Goal: Task Accomplishment & Management: Complete application form

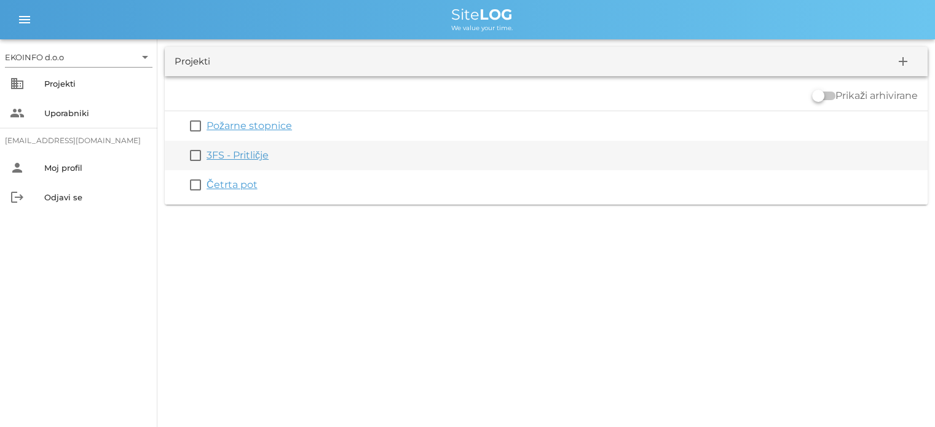
click at [225, 156] on link "3FS - Pritličje" at bounding box center [237, 155] width 62 height 12
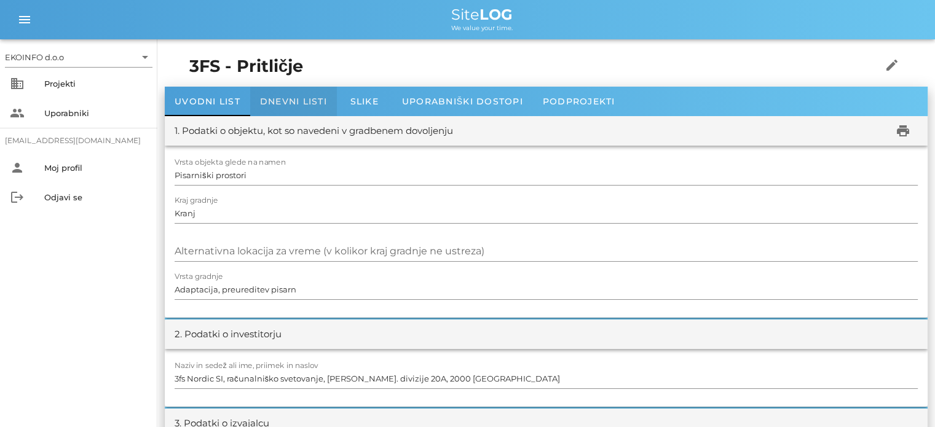
click at [286, 93] on div "Dnevni listi" at bounding box center [293, 101] width 87 height 29
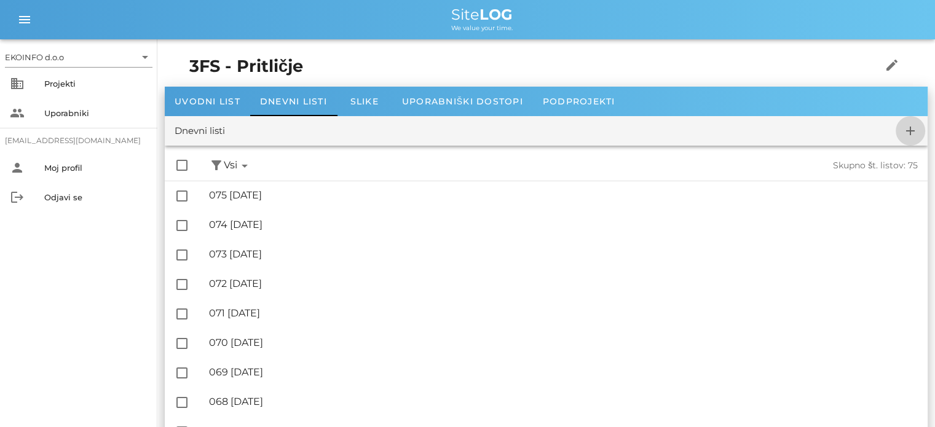
click at [909, 129] on icon "add" at bounding box center [910, 130] width 15 height 15
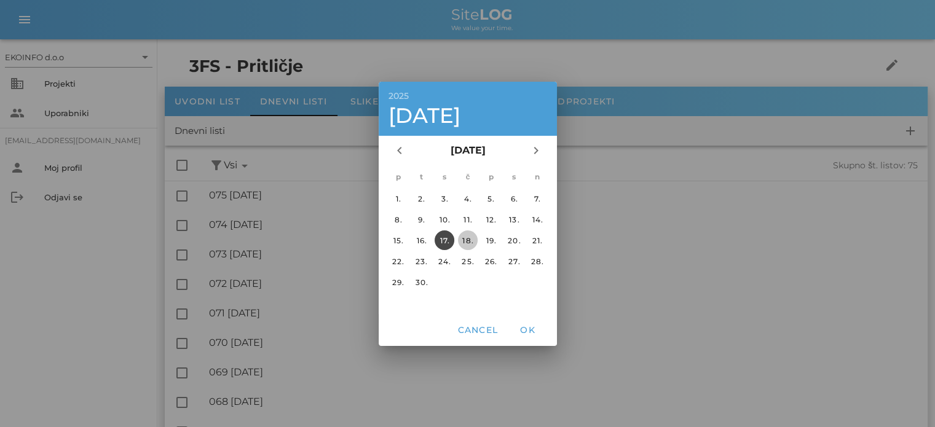
click at [468, 235] on div "18." at bounding box center [467, 239] width 20 height 9
click at [523, 329] on span "OK" at bounding box center [526, 329] width 29 height 11
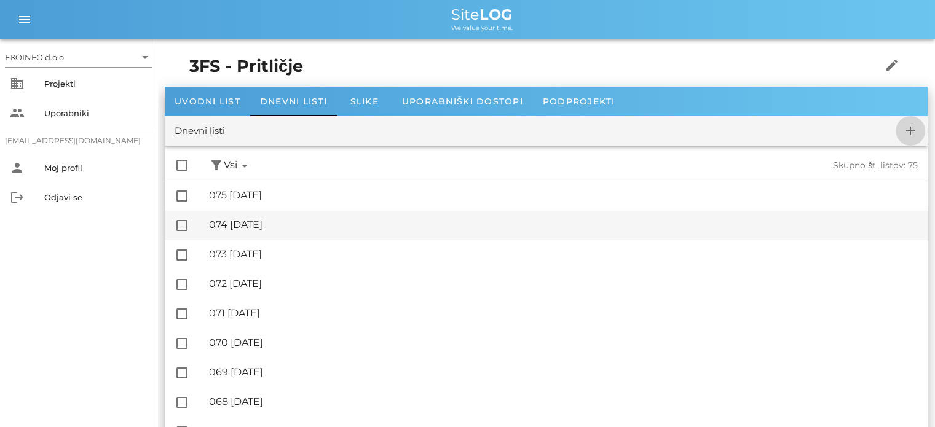
checkbox input "false"
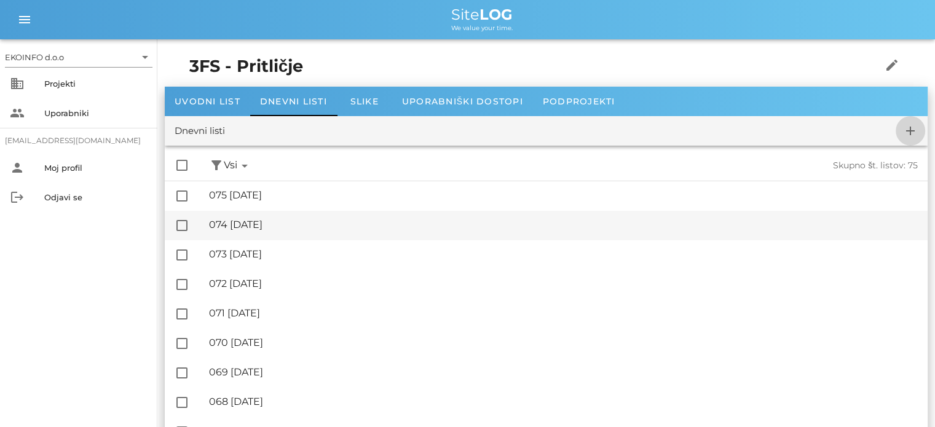
checkbox input "false"
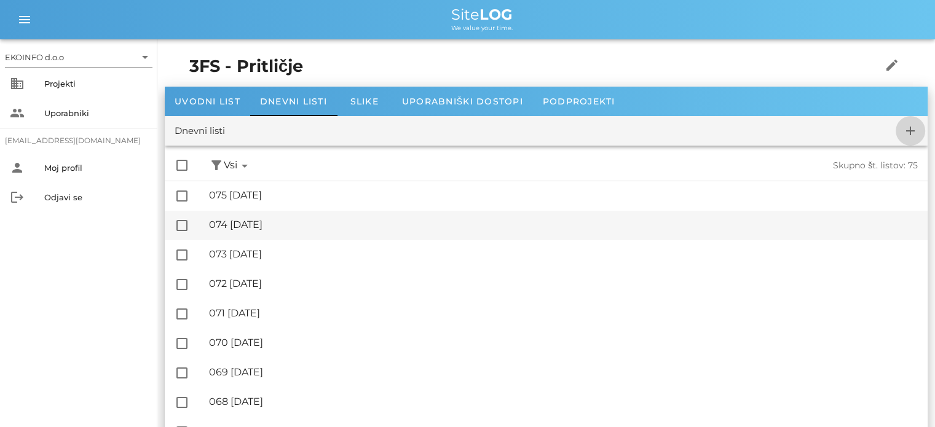
checkbox input "false"
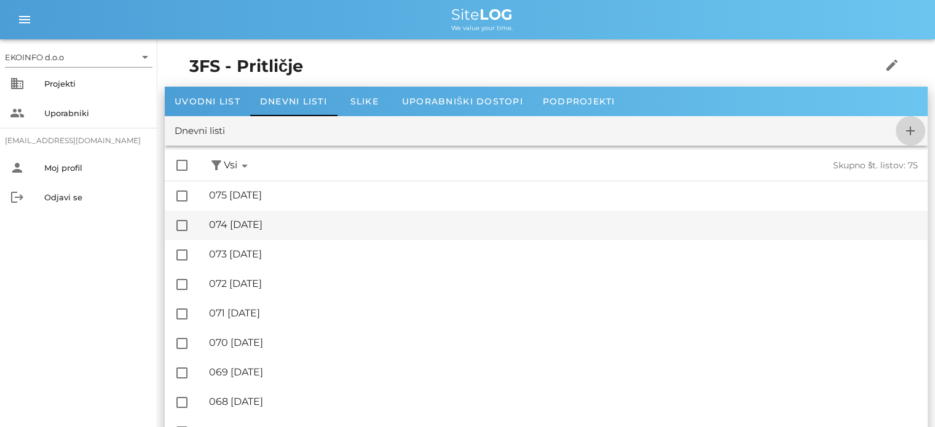
checkbox input "false"
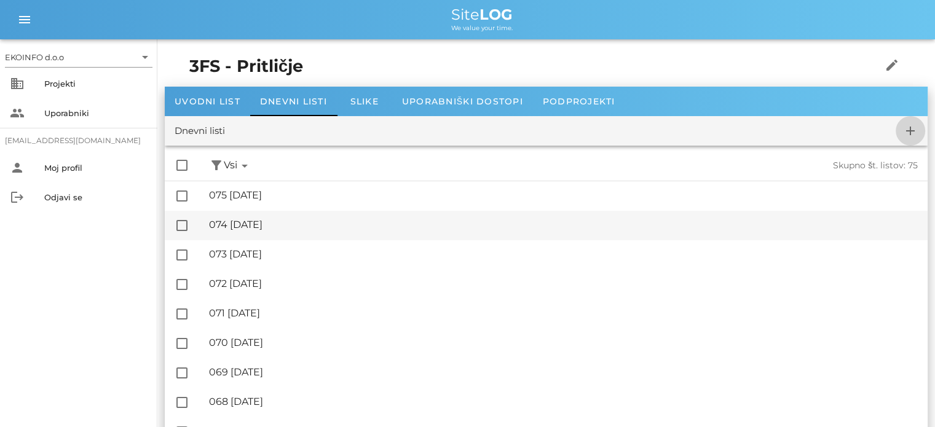
checkbox input "false"
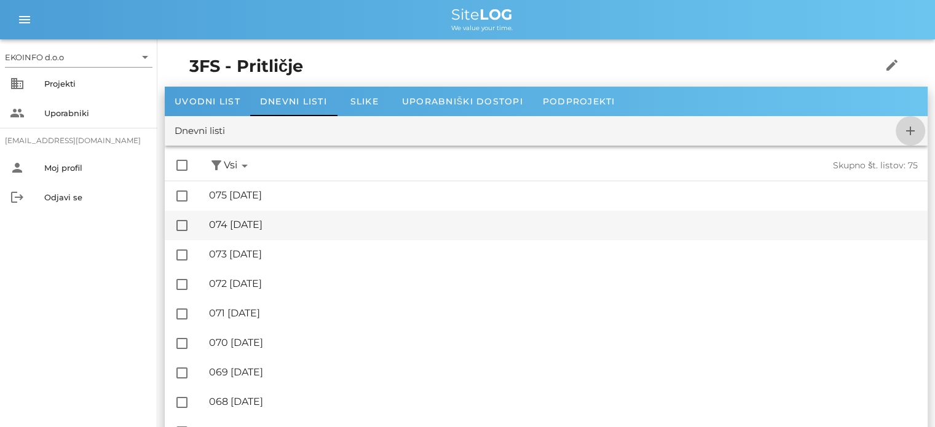
checkbox input "false"
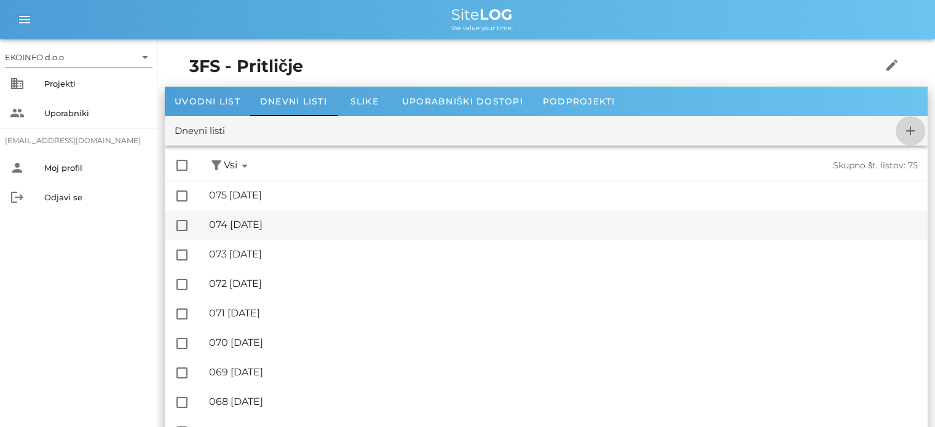
checkbox input "false"
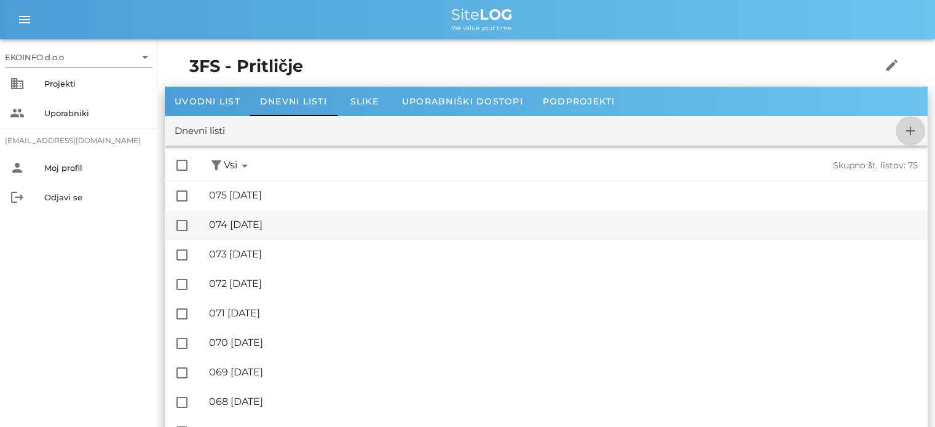
checkbox input "false"
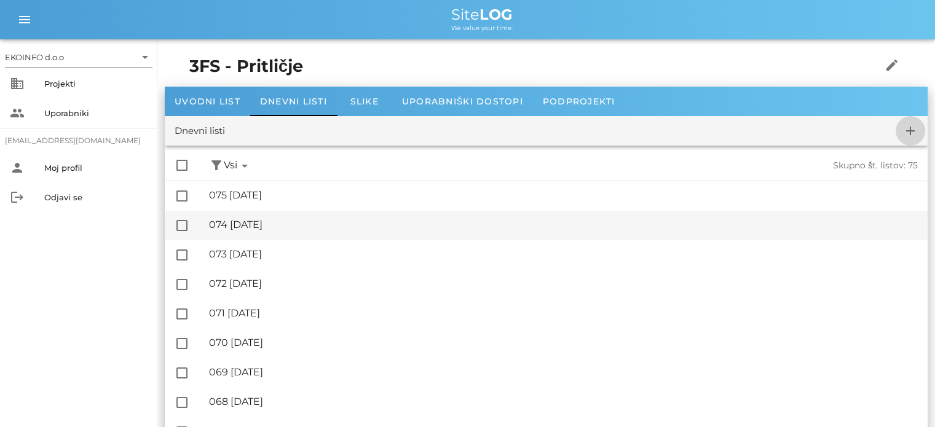
checkbox input "false"
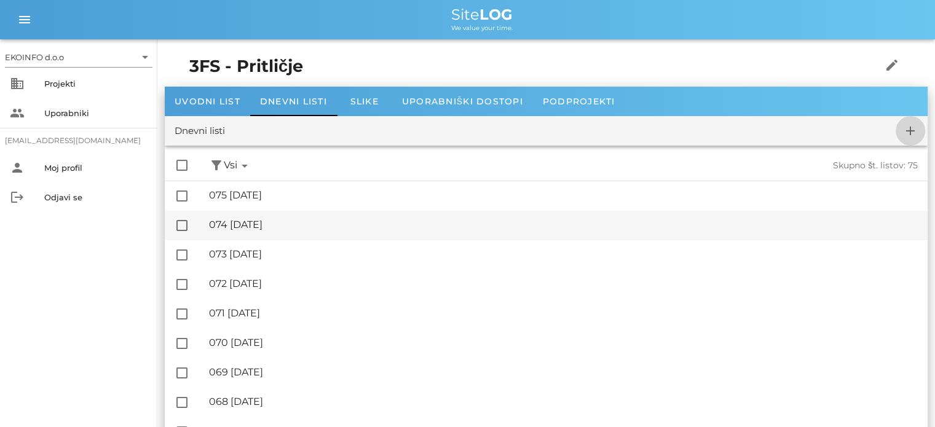
checkbox input "false"
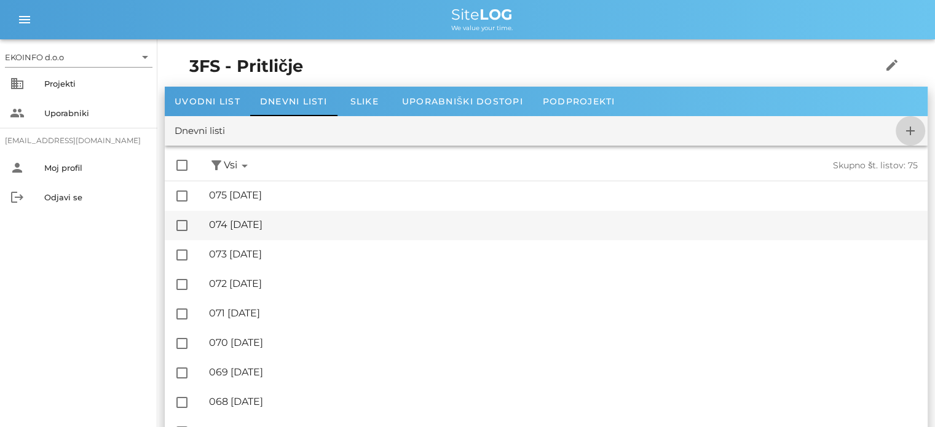
checkbox input "false"
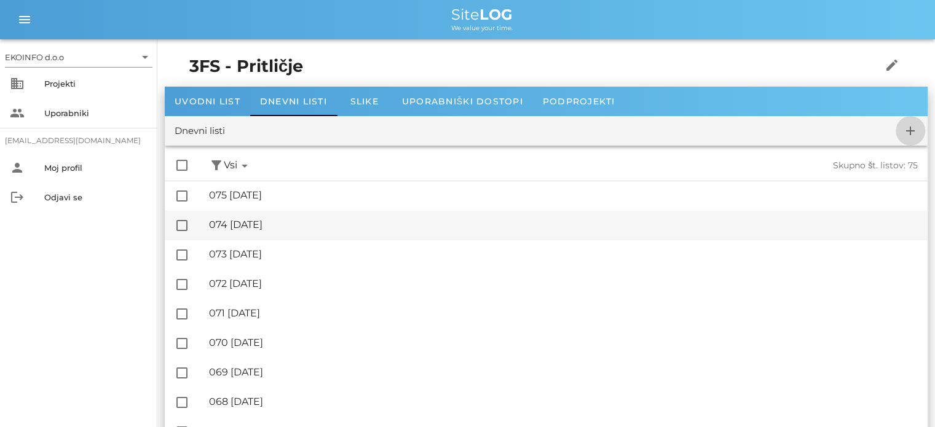
checkbox input "false"
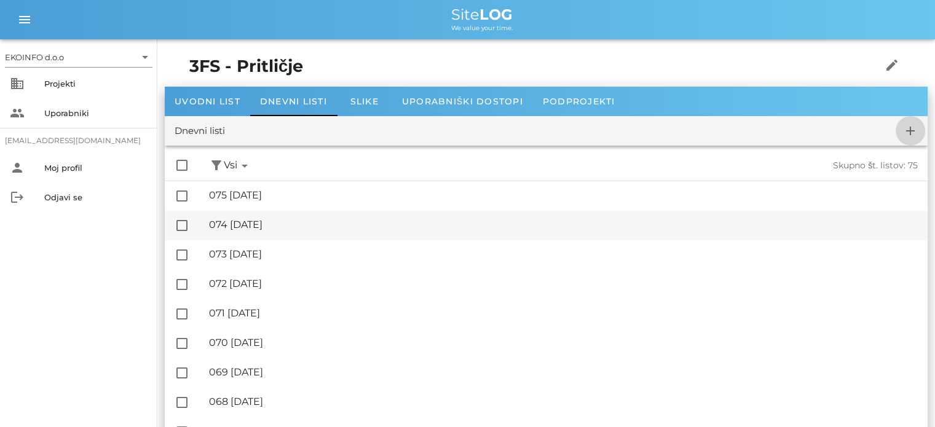
checkbox input "false"
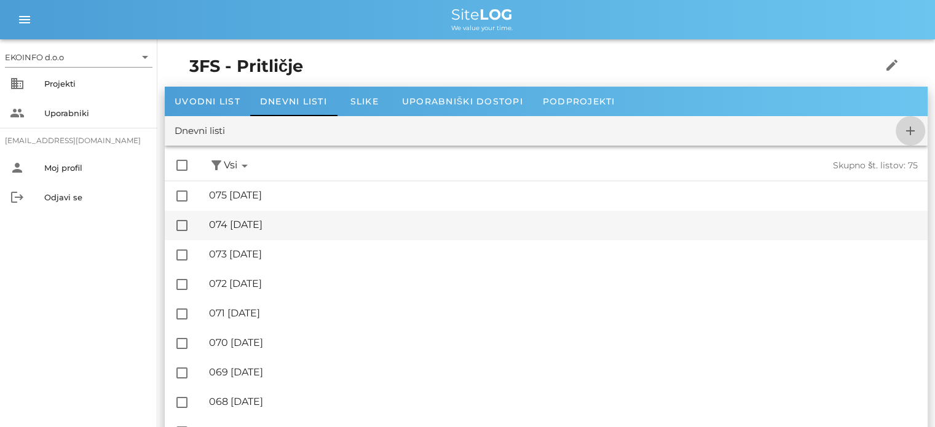
checkbox input "false"
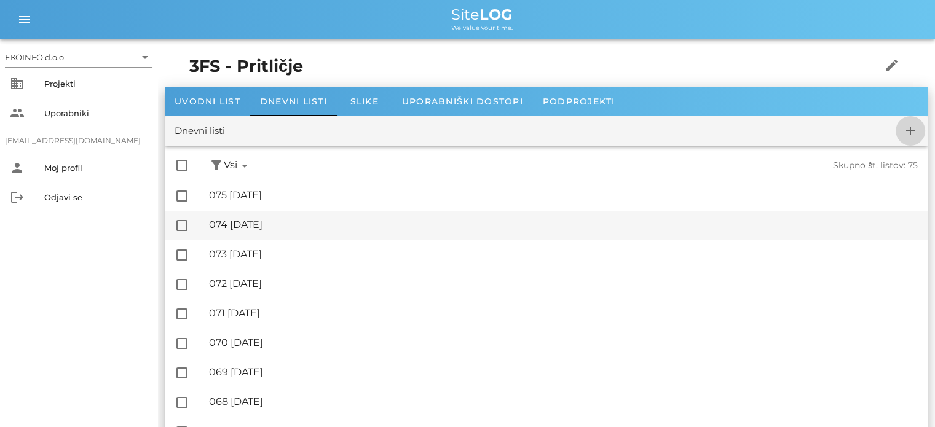
checkbox input "false"
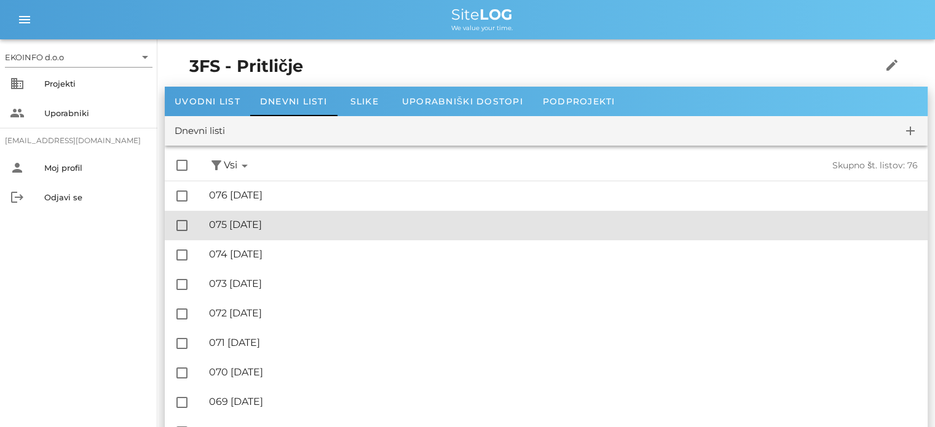
click at [281, 222] on div "🔏 075 [DATE]" at bounding box center [563, 225] width 708 height 12
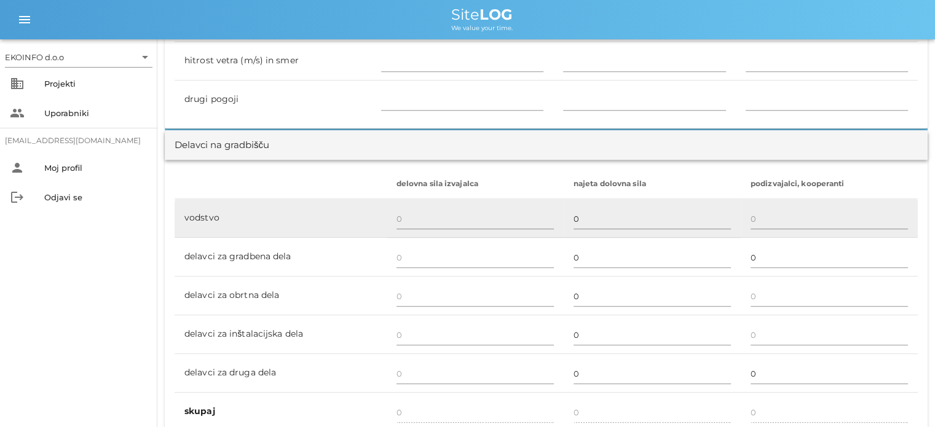
scroll to position [676, 0]
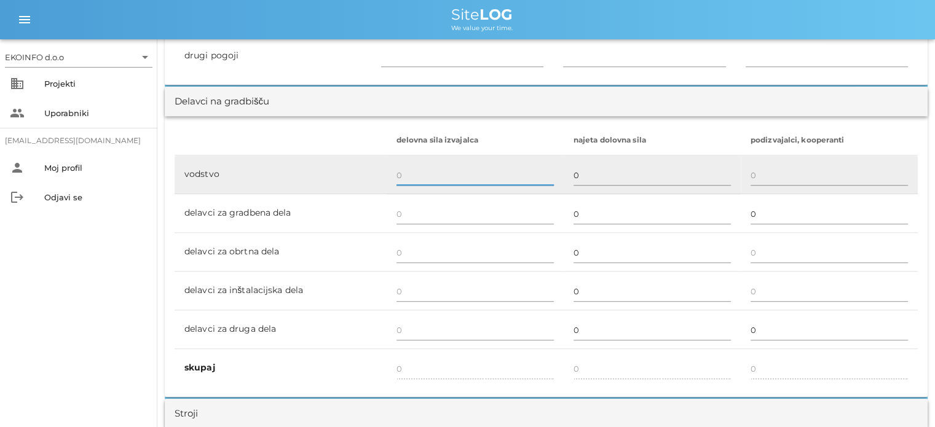
click at [399, 173] on input "text" at bounding box center [474, 175] width 157 height 20
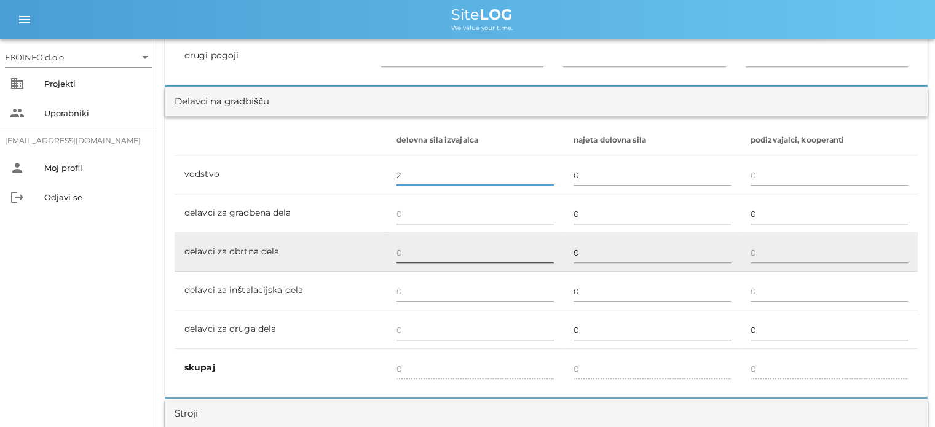
type input "2"
click at [402, 250] on input "text" at bounding box center [474, 253] width 157 height 20
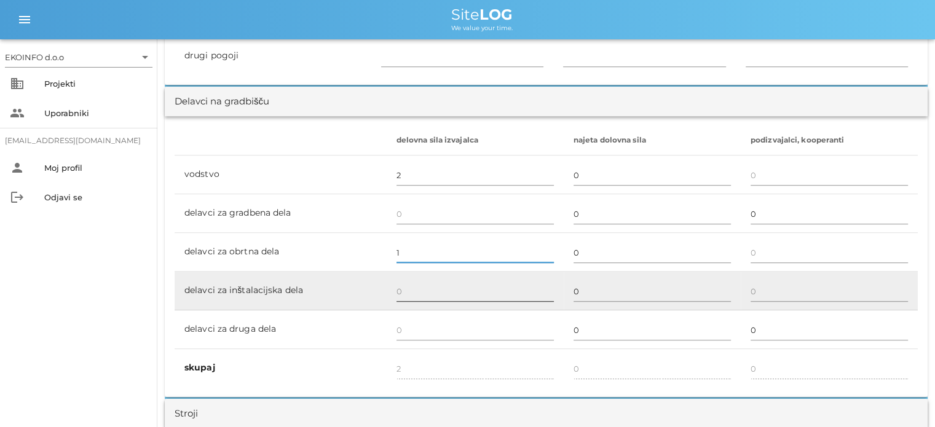
type input "1"
type input "3"
click at [401, 291] on input "text" at bounding box center [474, 291] width 157 height 20
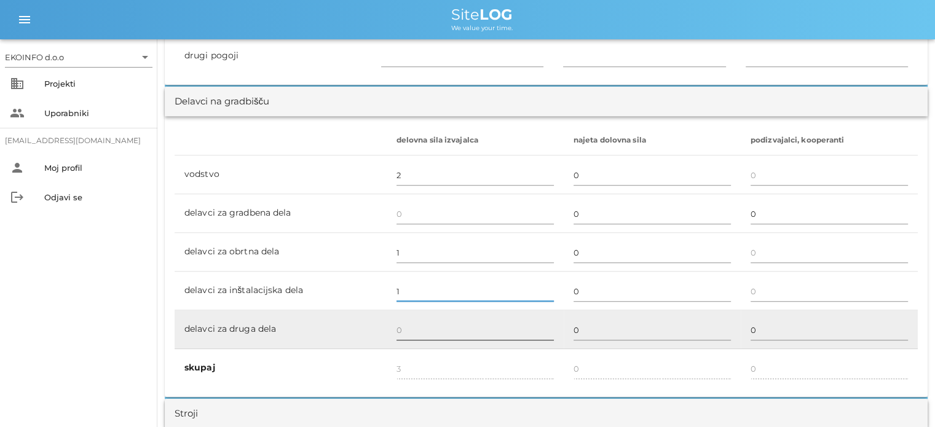
type input "1"
type input "4"
click at [398, 332] on input "text" at bounding box center [474, 330] width 157 height 20
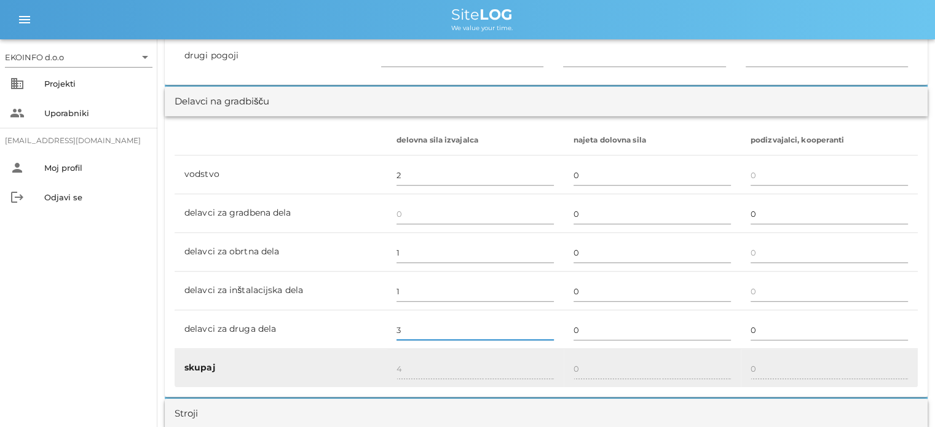
type input "3"
type input "7"
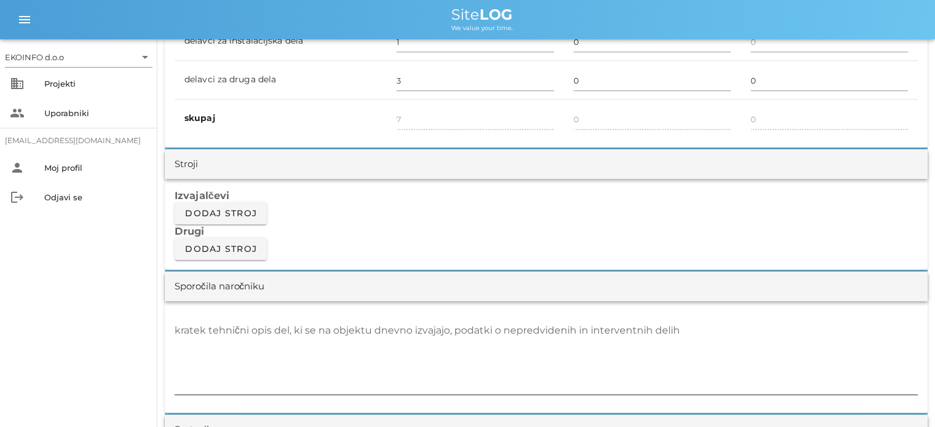
scroll to position [983, 0]
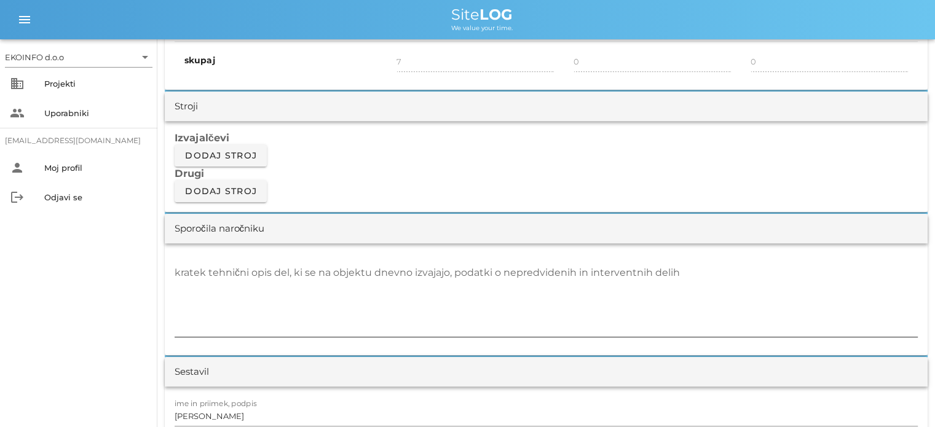
click at [195, 270] on div "kratek tehnični opis del, ki se na objektu dnevno izvajajo, podatki o nepredvid…" at bounding box center [545, 300] width 743 height 74
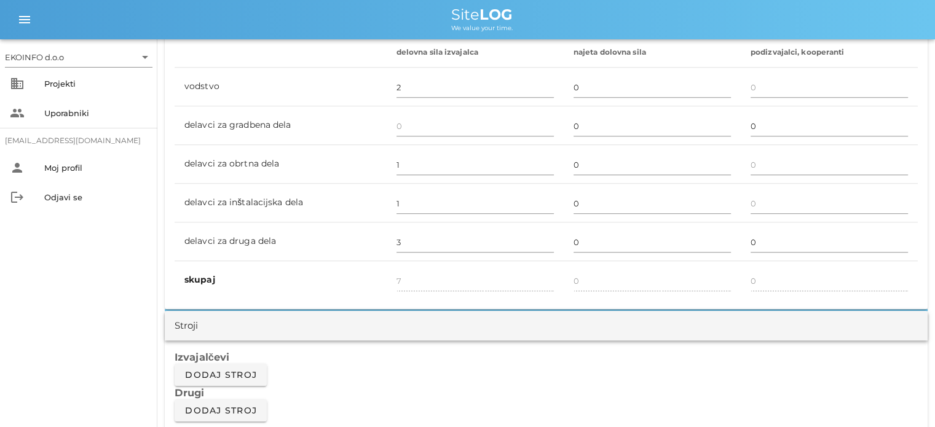
scroll to position [737, 0]
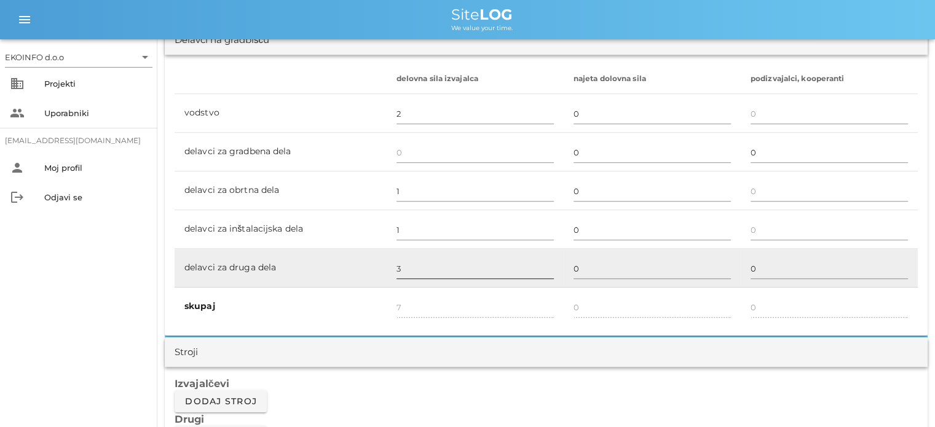
type textarea "-odklop elektroinstalacij v bivših pisarna Infotrans ( odklop luči, stikal, rek…"
click at [403, 266] on input "3" at bounding box center [474, 269] width 157 height 20
type input "4"
type input "8"
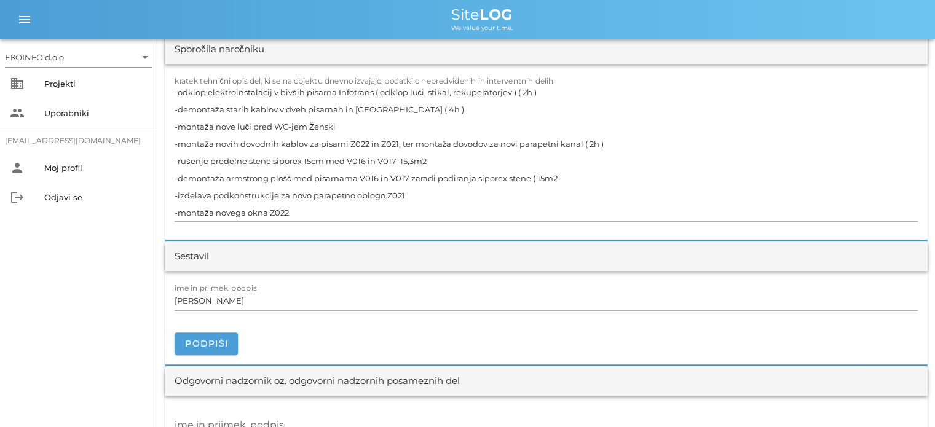
scroll to position [1229, 0]
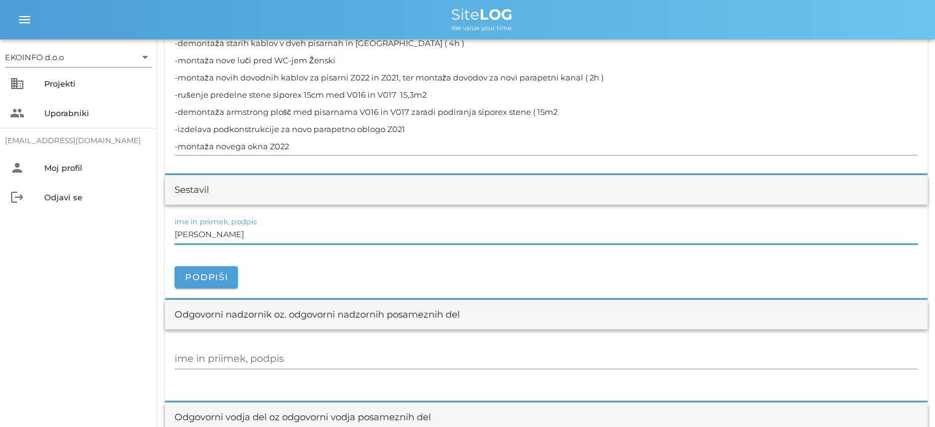
click at [239, 232] on input "[PERSON_NAME]" at bounding box center [545, 234] width 743 height 20
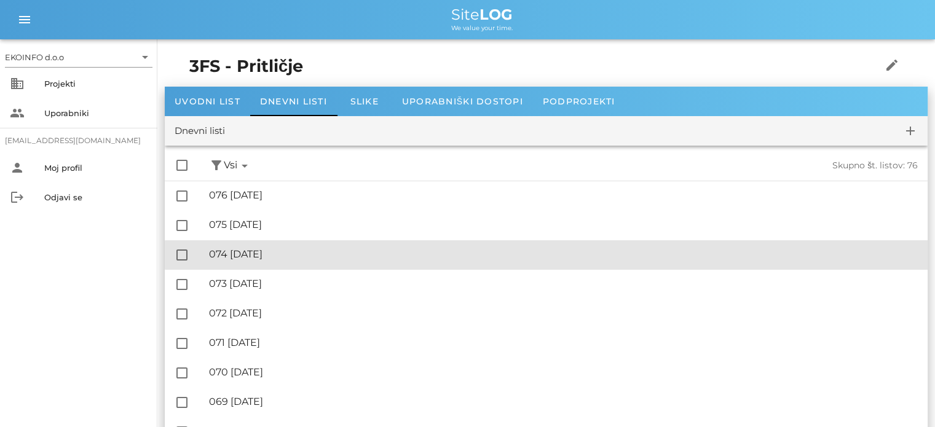
click at [278, 254] on div "🔏 074 [DATE]" at bounding box center [563, 254] width 708 height 12
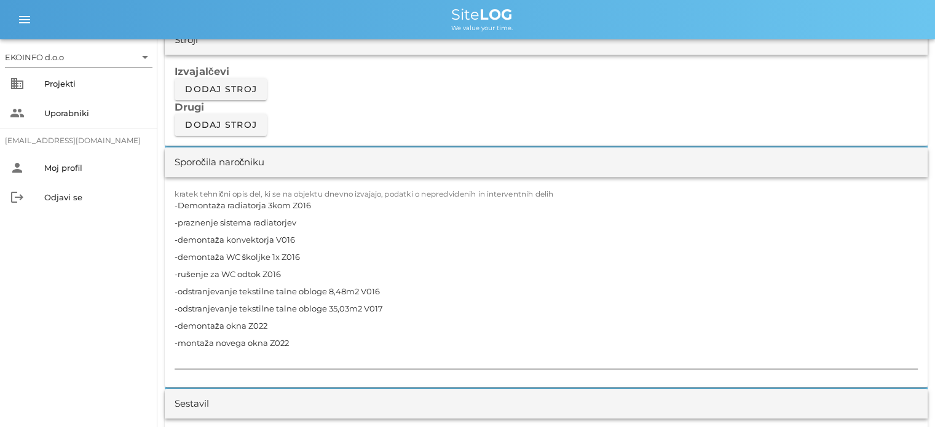
scroll to position [1106, 0]
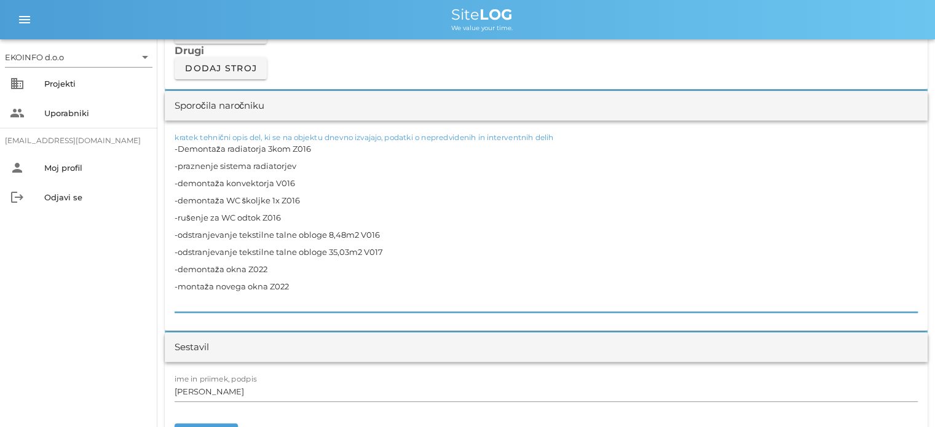
drag, startPoint x: 290, startPoint y: 286, endPoint x: 167, endPoint y: 281, distance: 123.6
click at [167, 281] on div "kratek tehnični opis del, ki se na objektu dnevno izvajajo, podatki o nepredvid…" at bounding box center [546, 225] width 762 height 210
type textarea "-Demontaža radiatorja 3kom Z016 -praznenje sistema radiatorjev -demontaža konve…"
click at [229, 390] on input "[PERSON_NAME]" at bounding box center [545, 392] width 743 height 20
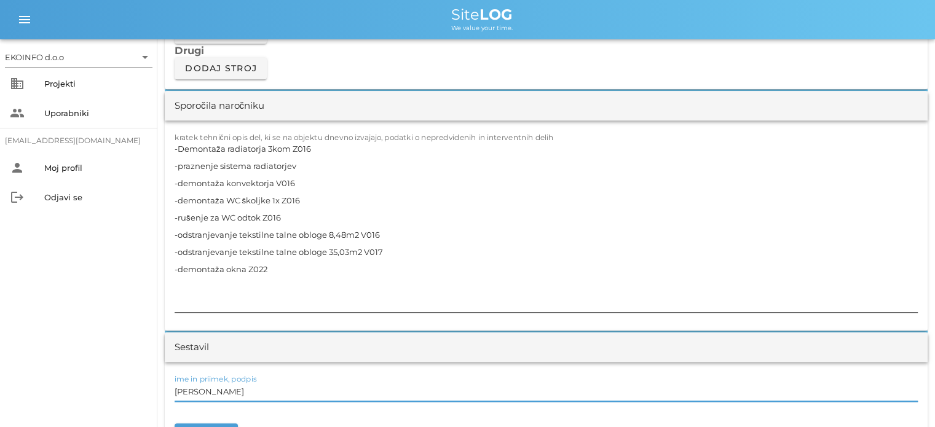
click at [275, 265] on textarea "-Demontaža radiatorja 3kom Z016 -praznenje sistema radiatorjev -demontaža konve…" at bounding box center [545, 226] width 743 height 172
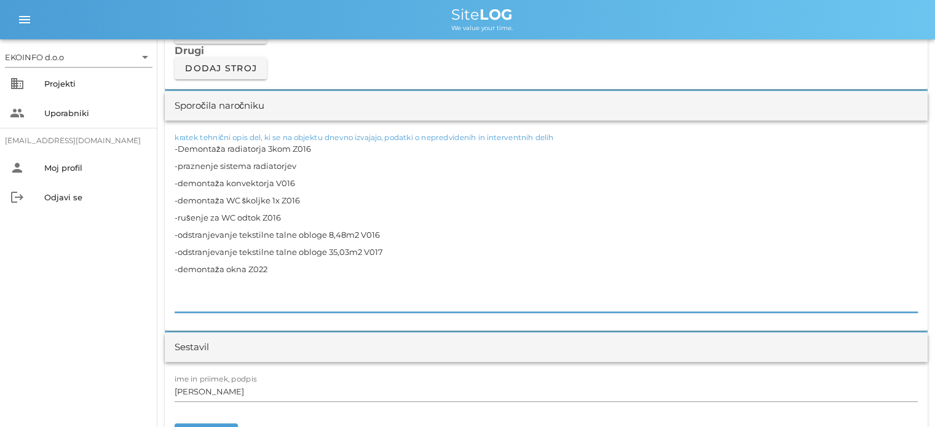
click at [279, 253] on textarea "-Demontaža radiatorja 3kom Z016 -praznenje sistema radiatorjev -demontaža konve…" at bounding box center [545, 226] width 743 height 172
click at [275, 267] on textarea "-Demontaža radiatorja 3kom Z016 -praznenje sistema radiatorjev -demontaža konve…" at bounding box center [545, 226] width 743 height 172
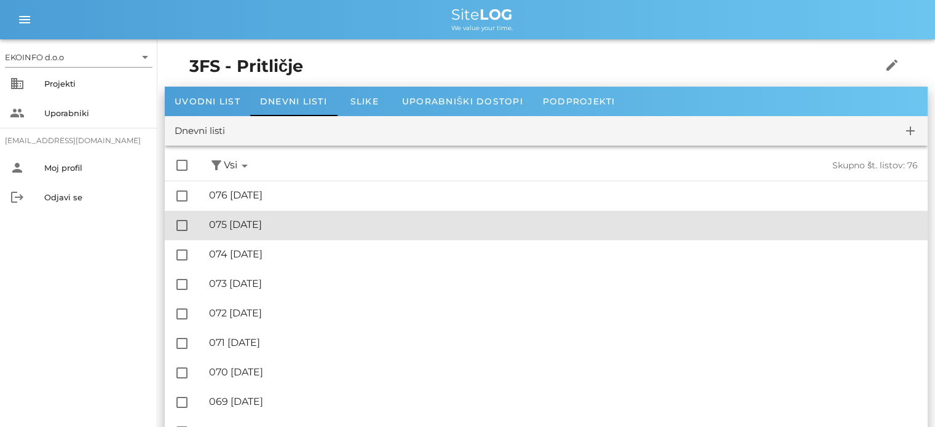
click at [273, 225] on div "🔏 075 [DATE]" at bounding box center [563, 225] width 708 height 12
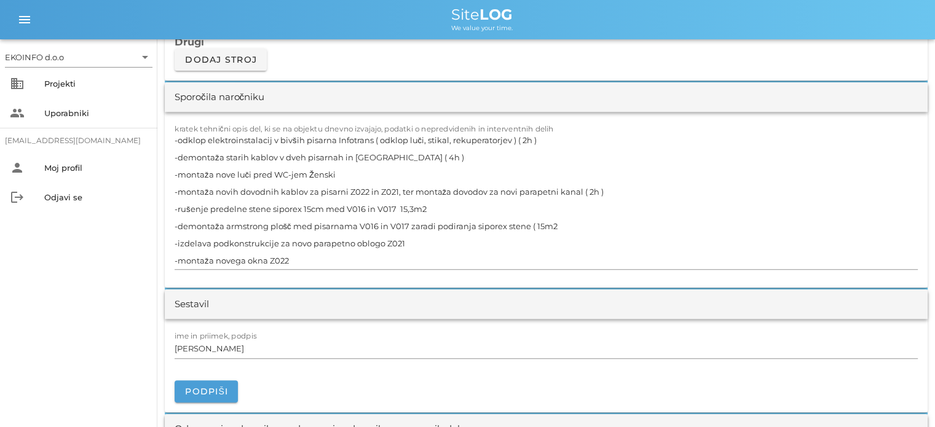
scroll to position [1167, 0]
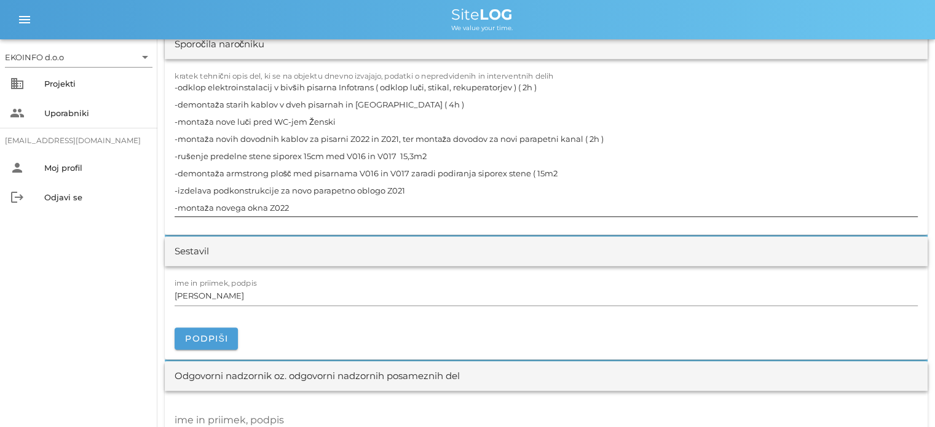
click at [292, 203] on textarea "-odklop elektroinstalacij v bivših pisarna Infotrans ( odklop luči, stikal, rek…" at bounding box center [545, 148] width 743 height 138
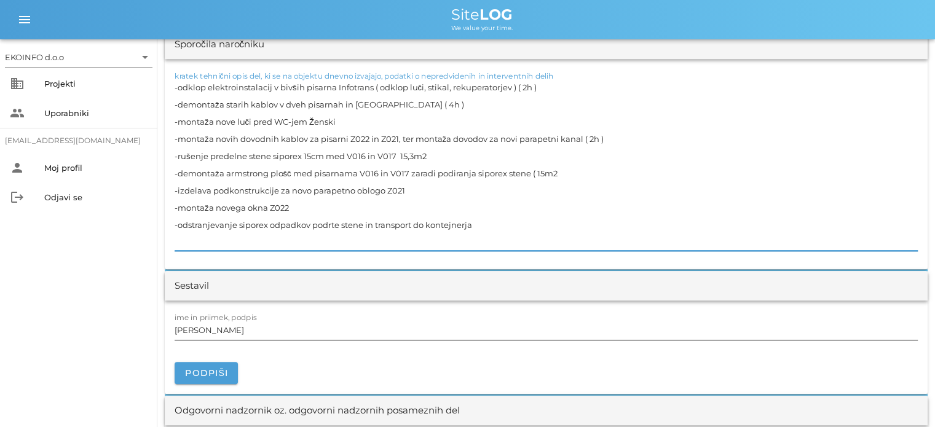
type textarea "-odklop elektroinstalacij v bivših pisarna Infotrans ( odklop luči, stikal, rek…"
click at [233, 329] on input "[PERSON_NAME]" at bounding box center [545, 330] width 743 height 20
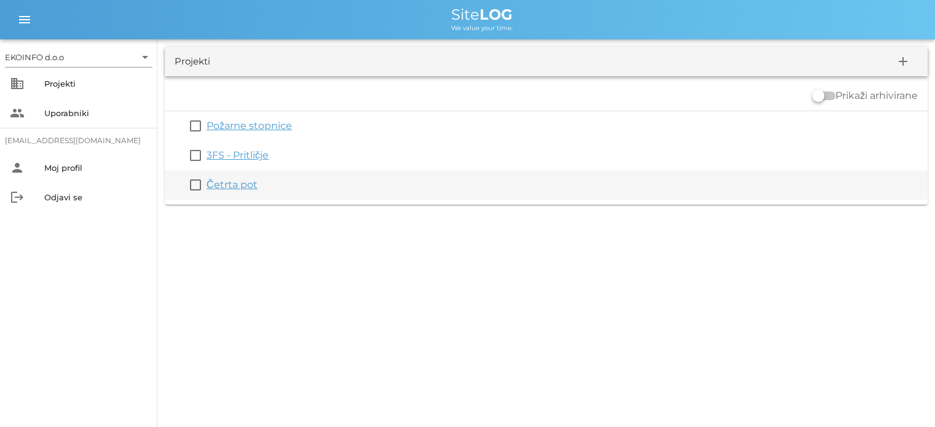
click at [229, 188] on link "Četrta pot" at bounding box center [231, 185] width 51 height 12
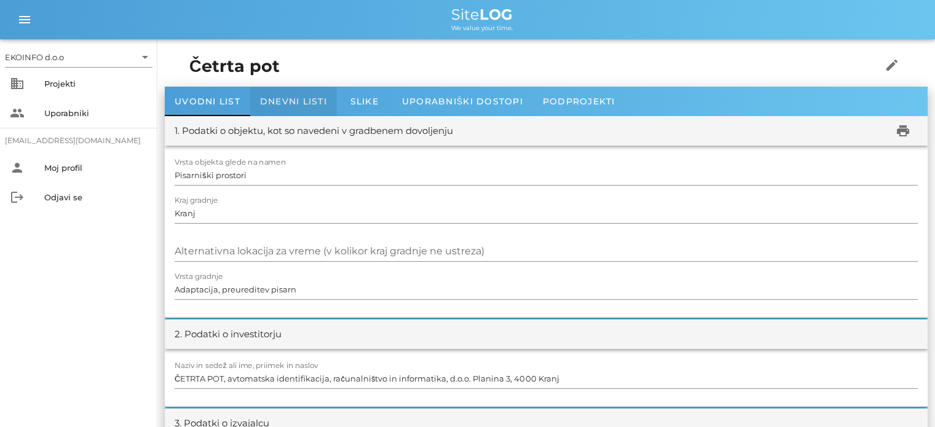
click at [283, 105] on span "Dnevni listi" at bounding box center [293, 101] width 67 height 11
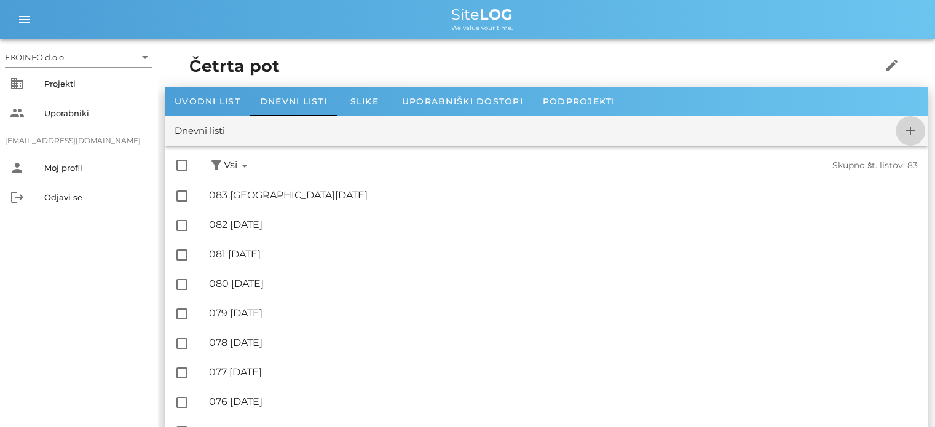
click at [909, 130] on icon "add" at bounding box center [910, 130] width 15 height 15
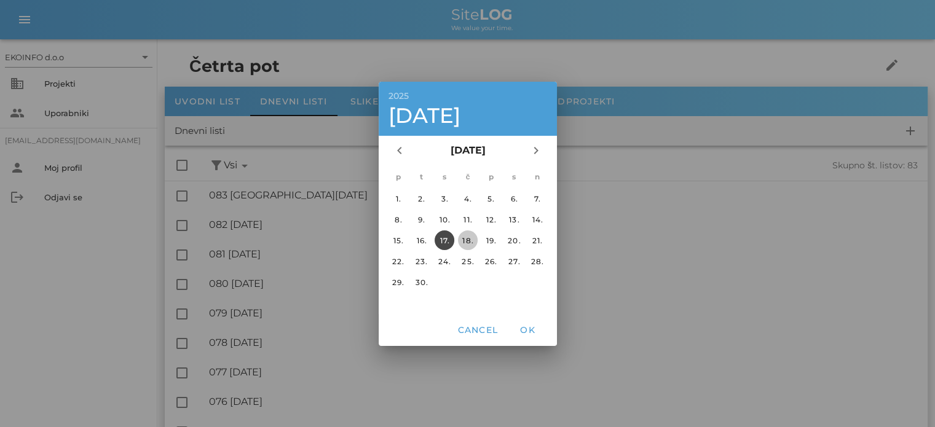
click at [469, 235] on div "18." at bounding box center [467, 239] width 20 height 9
click at [528, 326] on span "OK" at bounding box center [526, 329] width 29 height 11
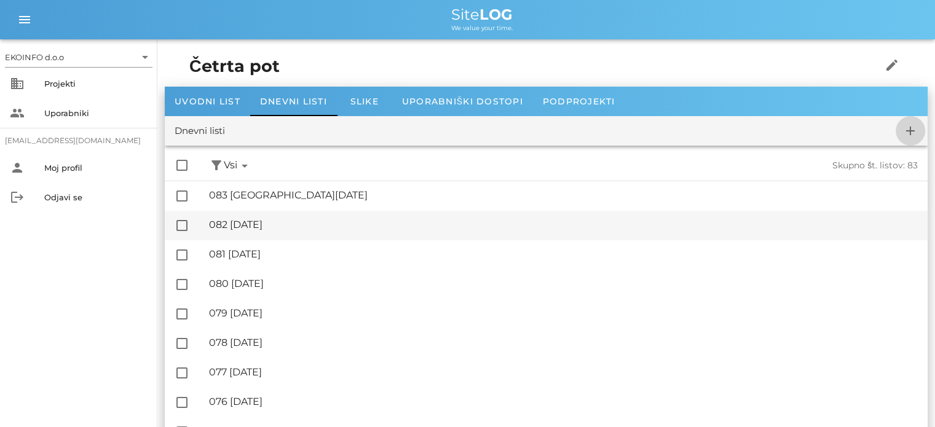
checkbox input "false"
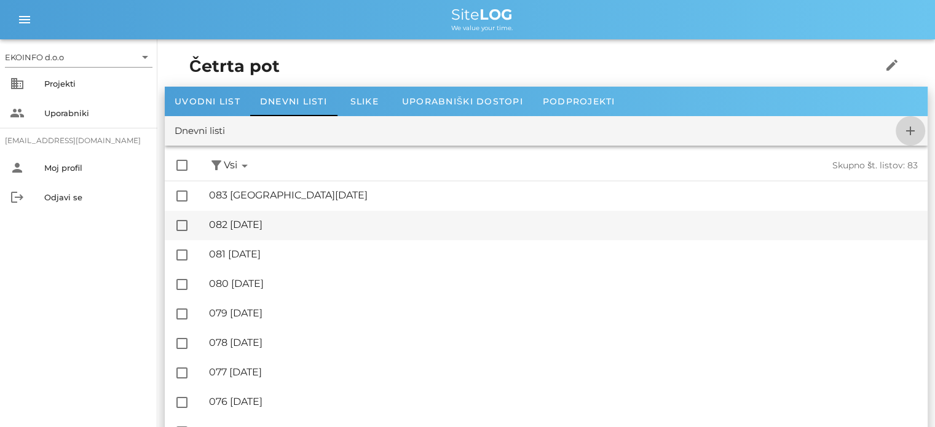
checkbox input "false"
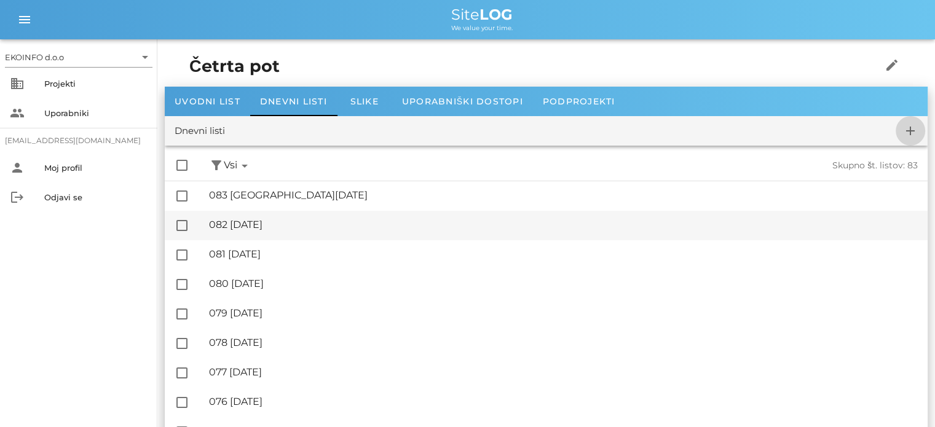
checkbox input "false"
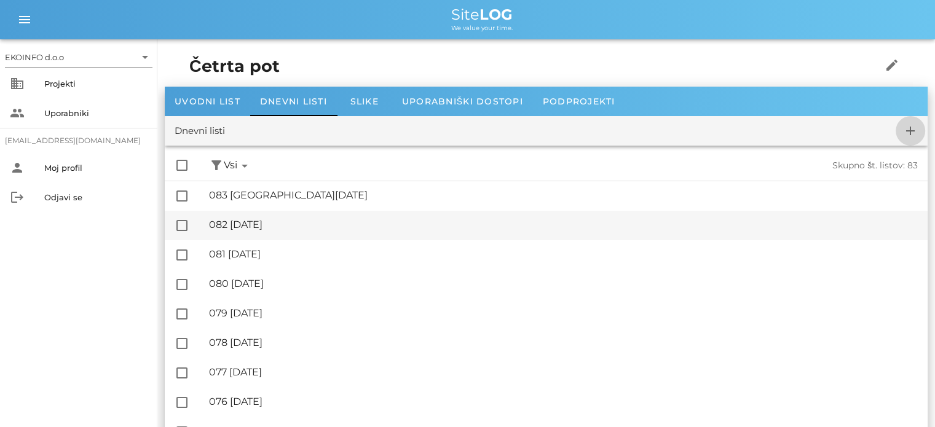
checkbox input "false"
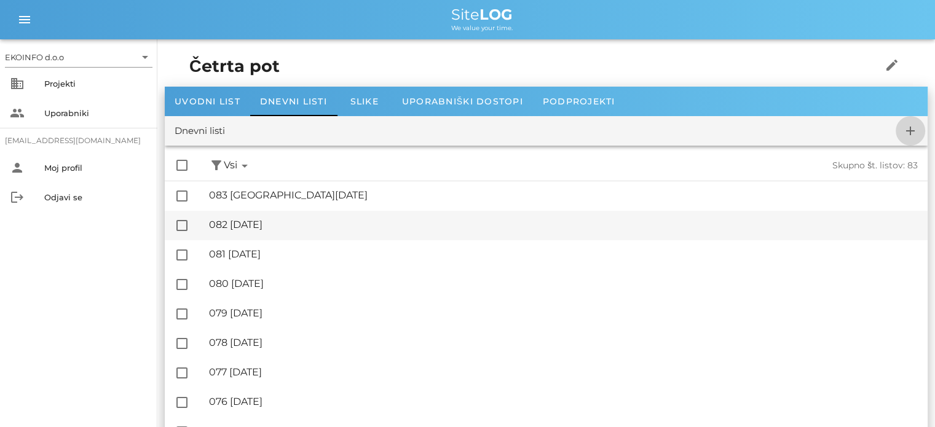
checkbox input "false"
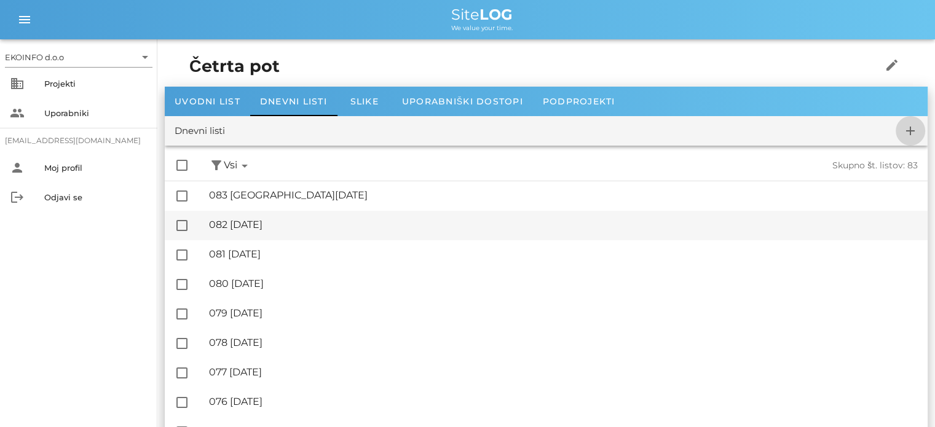
checkbox input "false"
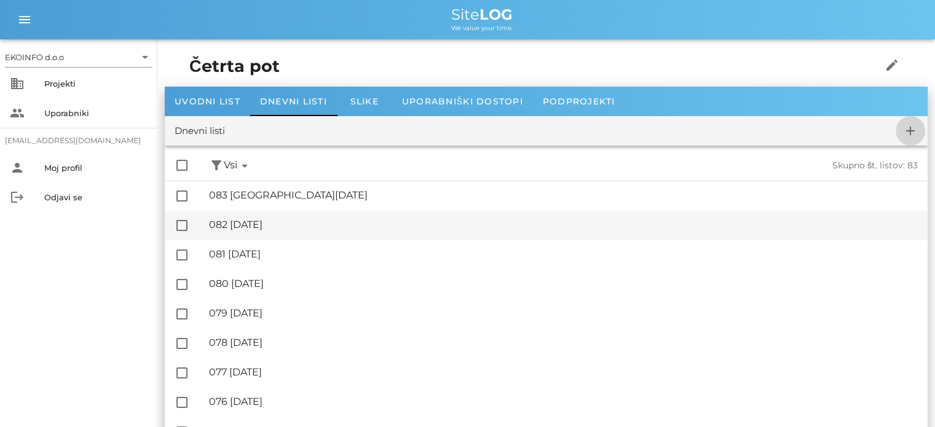
checkbox input "false"
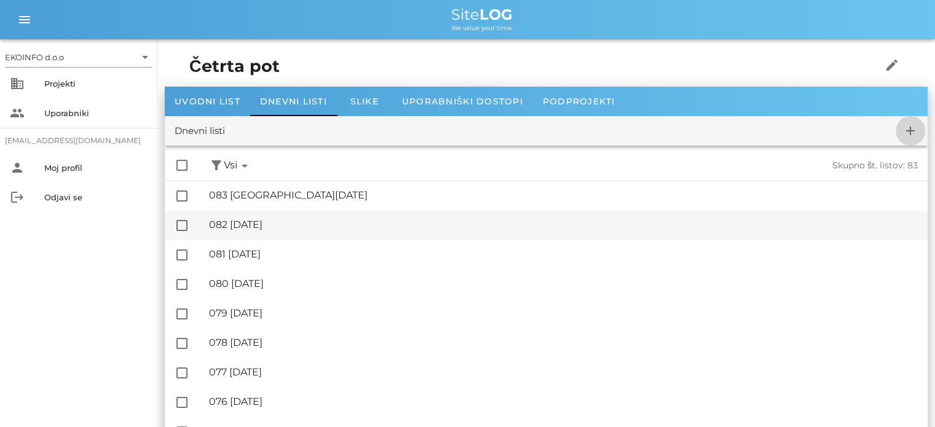
checkbox input "false"
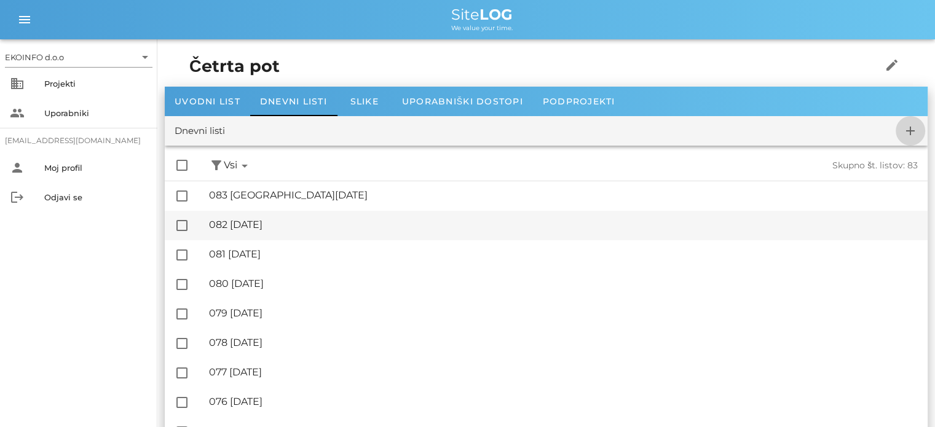
checkbox input "false"
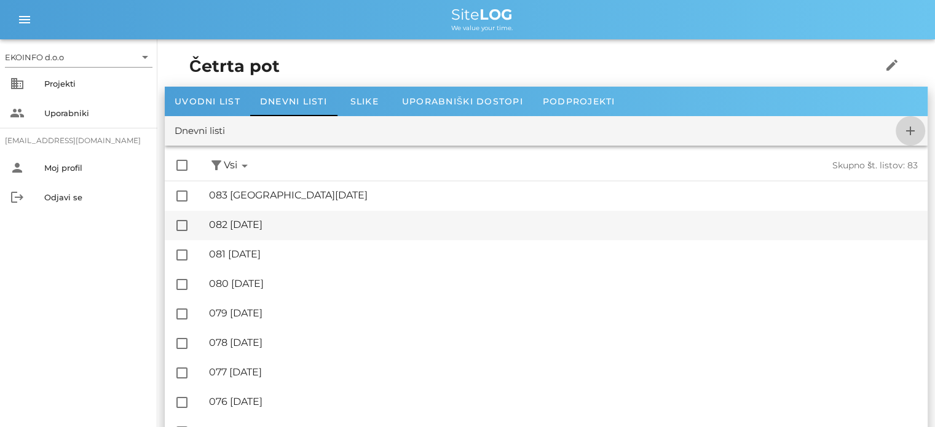
checkbox input "false"
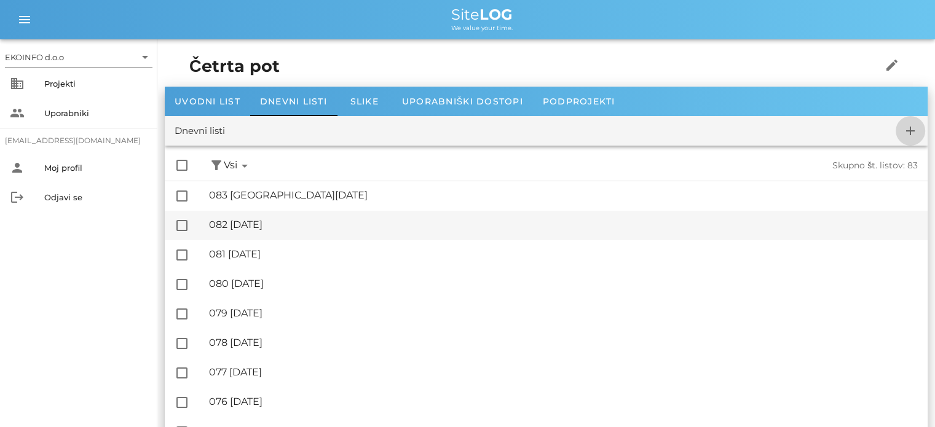
checkbox input "false"
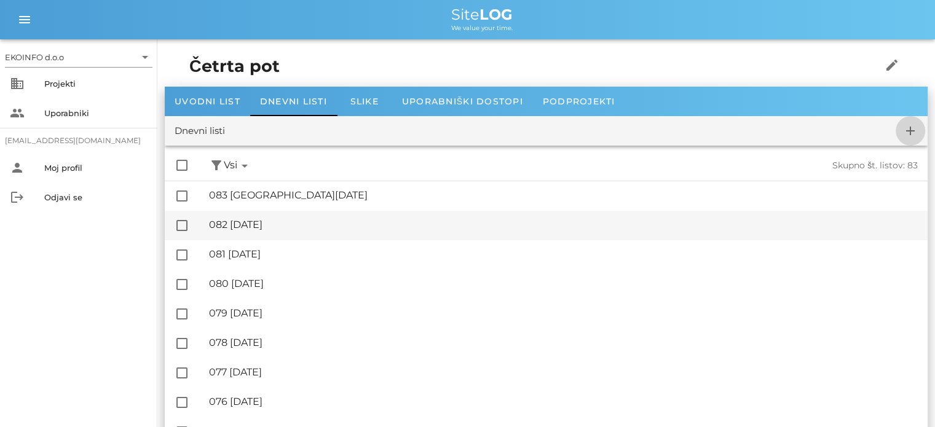
checkbox input "false"
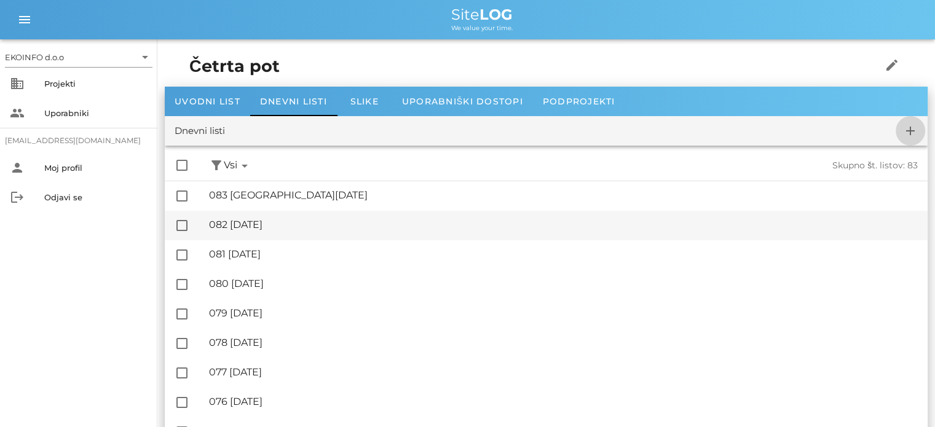
checkbox input "false"
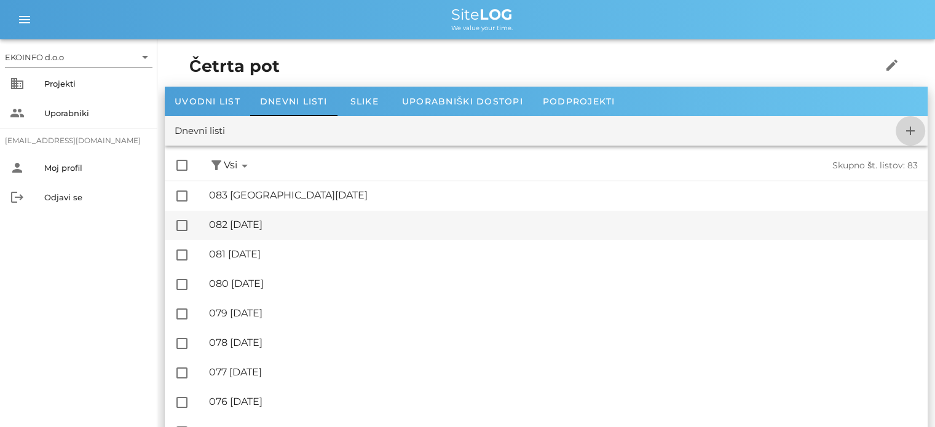
checkbox input "false"
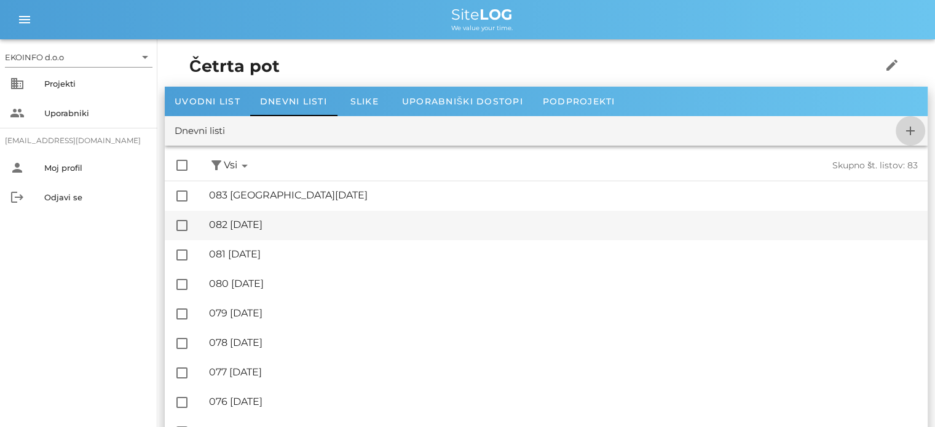
checkbox input "false"
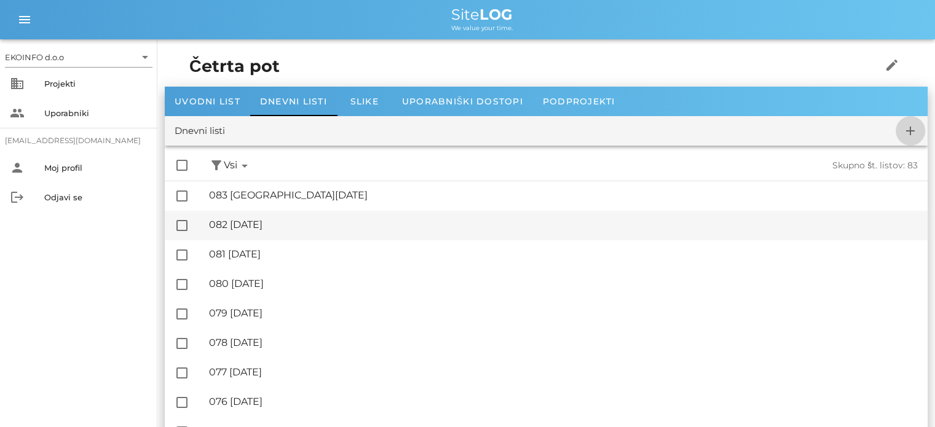
checkbox input "false"
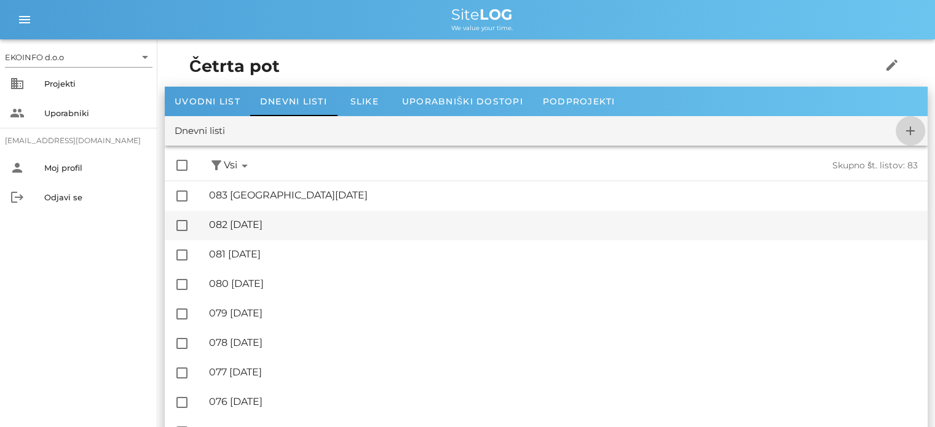
checkbox input "false"
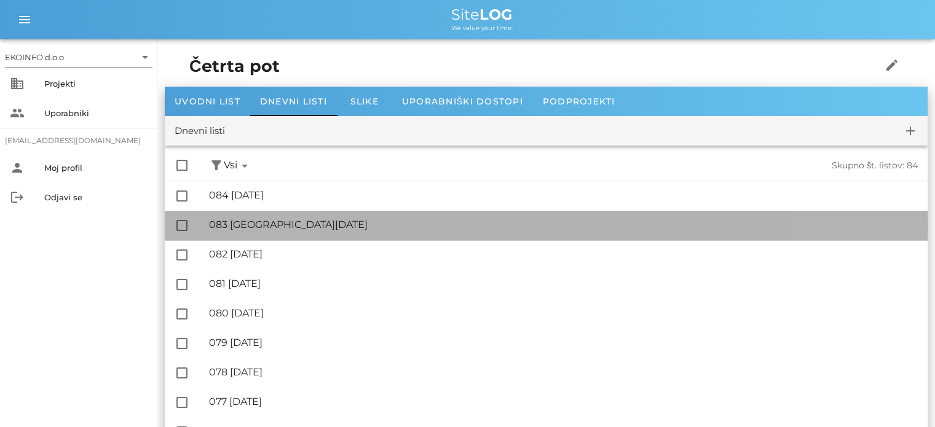
click at [278, 225] on div "🔏 083 [GEOGRAPHIC_DATA][DATE]" at bounding box center [563, 225] width 708 height 12
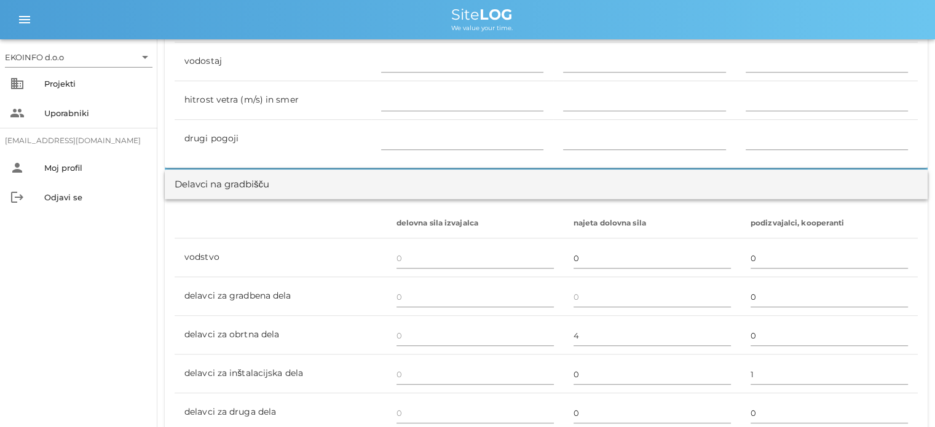
scroll to position [614, 0]
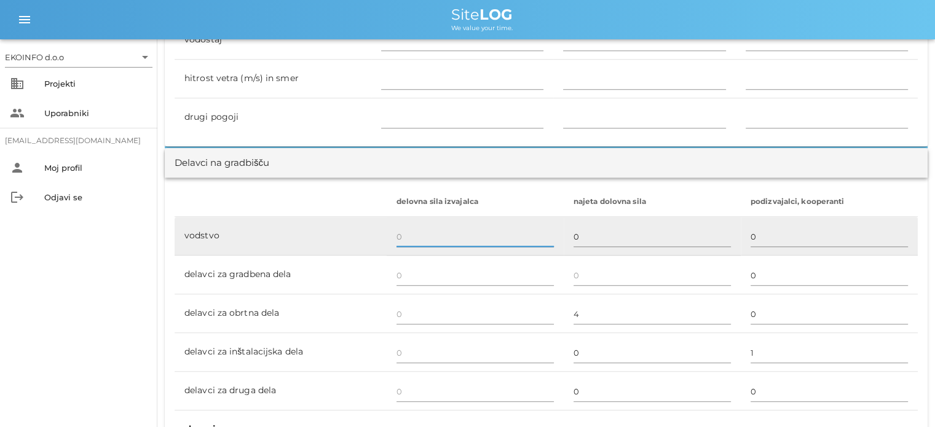
click at [404, 234] on input "text" at bounding box center [474, 237] width 157 height 20
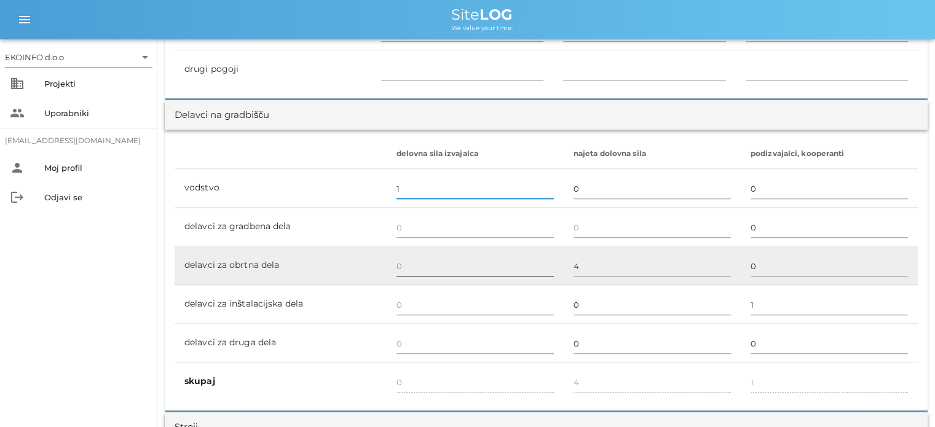
scroll to position [676, 0]
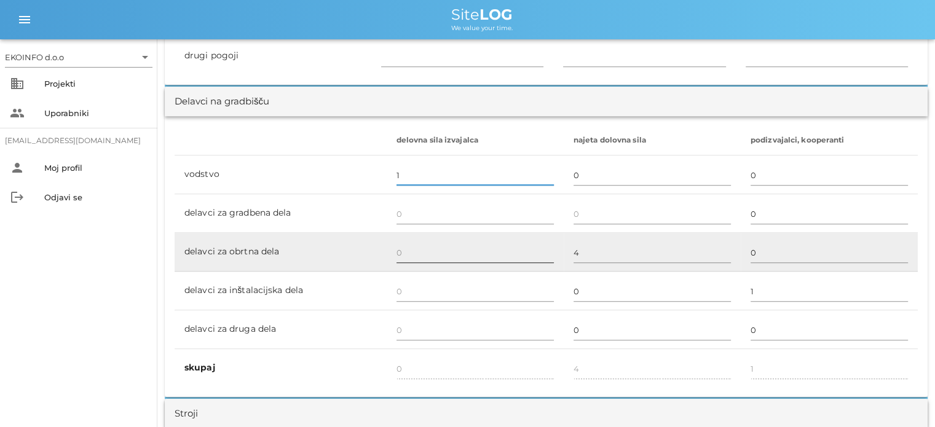
type input "1"
click at [401, 251] on input "text" at bounding box center [474, 253] width 157 height 20
type input "1"
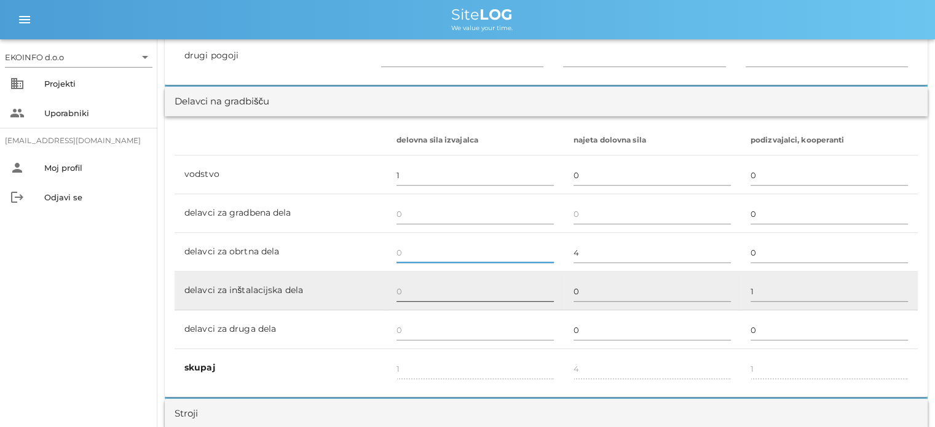
click at [401, 290] on input "text" at bounding box center [474, 291] width 157 height 20
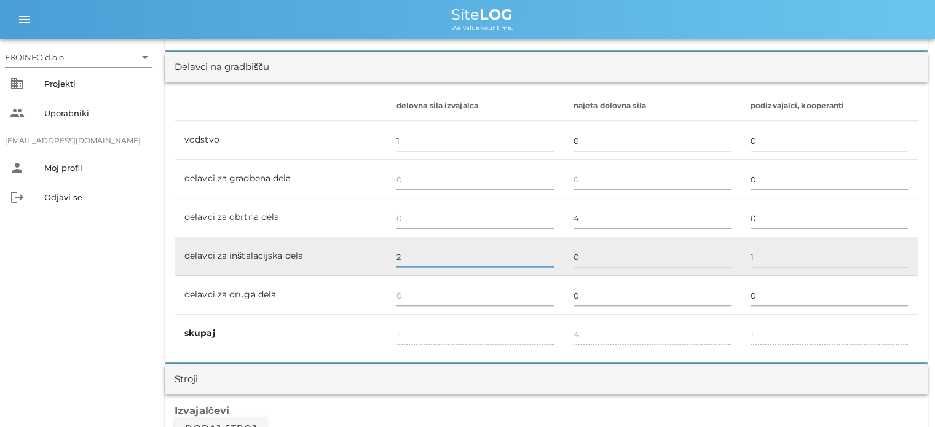
scroll to position [737, 0]
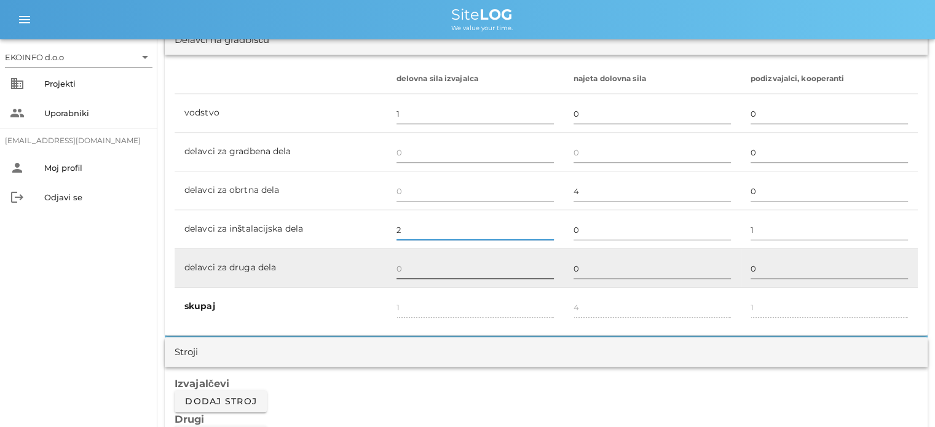
type input "2"
type input "3"
click at [403, 270] on input "text" at bounding box center [474, 269] width 157 height 20
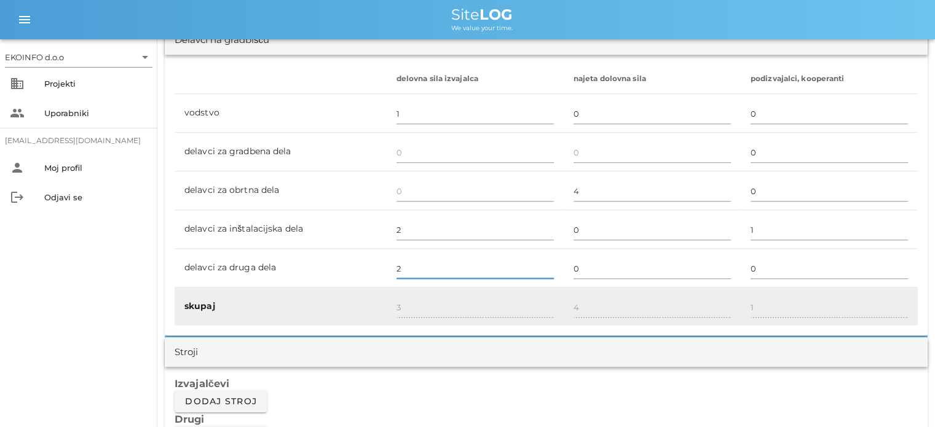
type input "2"
type input "5"
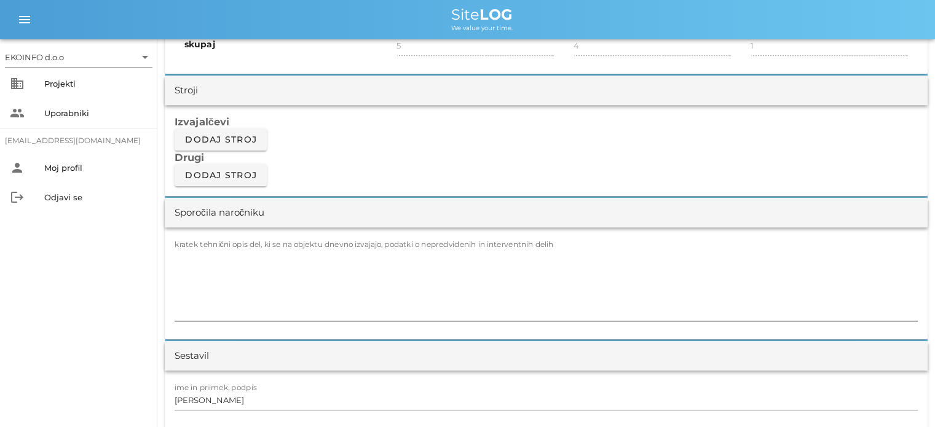
scroll to position [1045, 0]
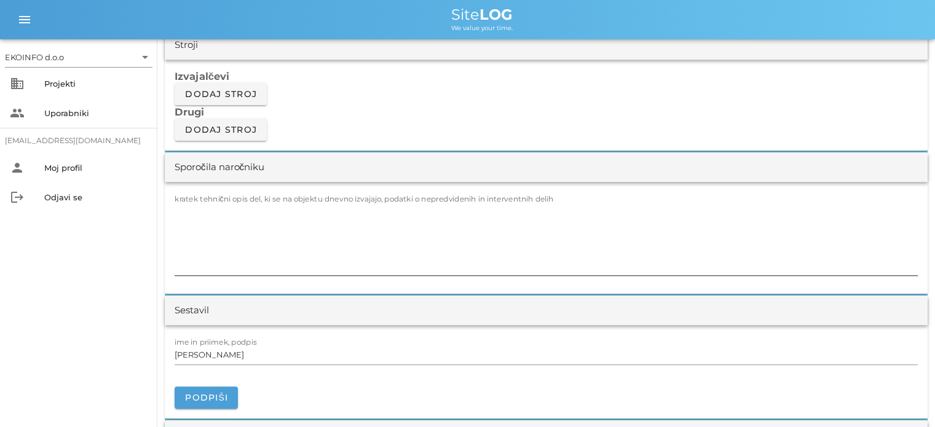
click at [184, 196] on label "kratek tehnični opis del, ki se na objektu dnevno izvajajo, podatki o nepredvid…" at bounding box center [363, 198] width 379 height 9
click at [184, 202] on textarea "kratek tehnični opis del, ki se na objektu dnevno izvajajo, podatki o nepredvid…" at bounding box center [545, 239] width 743 height 74
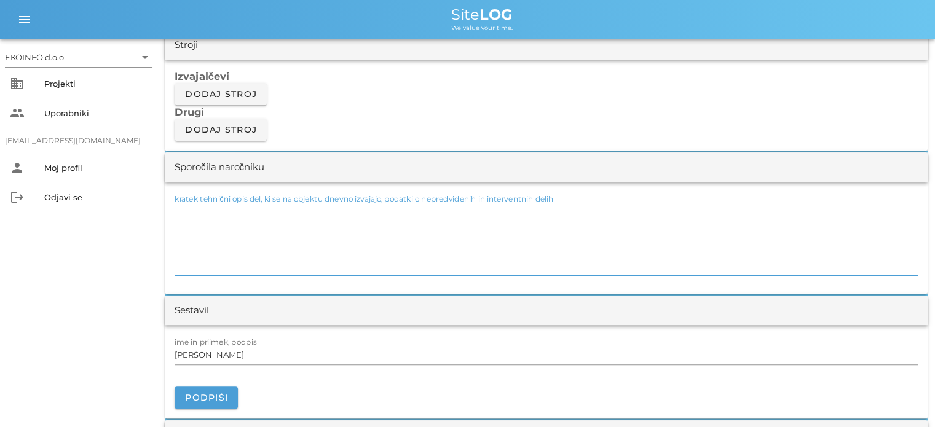
click at [183, 202] on textarea "kratek tehnični opis del, ki se na objektu dnevno izvajajo, podatki o nepredvid…" at bounding box center [545, 239] width 743 height 74
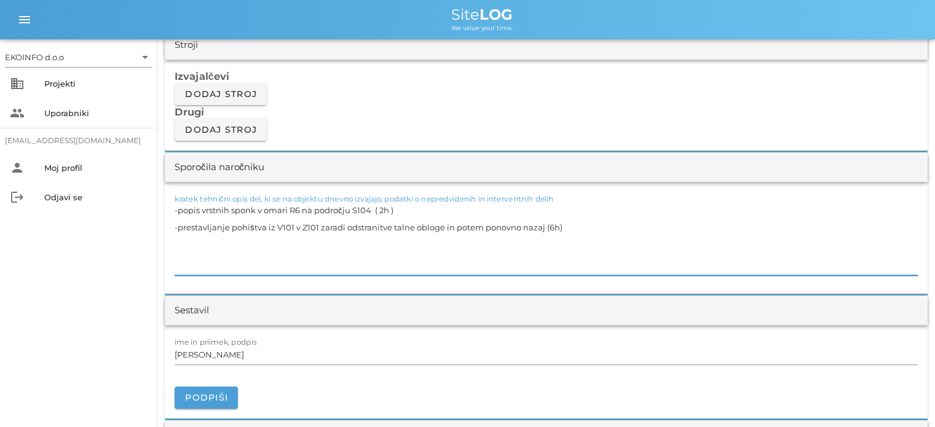
click at [545, 224] on textarea "-popis vrstnih sponk v omari R6 na področju S104 ( 2h ) -prestavljanje pohištva…" at bounding box center [545, 239] width 743 height 74
click at [557, 226] on textarea "-popis vrstnih sponk v omari R6 na področju S104 ( 2h ) -prestavljanje pohištva…" at bounding box center [545, 239] width 743 height 74
click at [178, 235] on textarea "-popis vrstnih sponk v omari R6 na področju S104 ( 2h ) -prestavljanje pohištva…" at bounding box center [545, 239] width 743 height 74
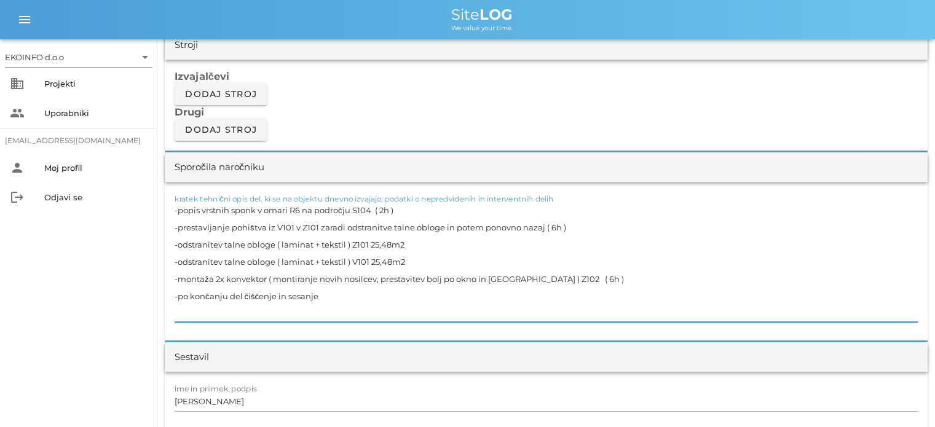
click at [238, 264] on textarea "-popis vrstnih sponk v omari R6 na področju S104 ( 2h ) -prestavljanje pohištva…" at bounding box center [545, 262] width 743 height 120
type textarea "-popis vrstnih sponk v omari R6 na področju S104 ( 2h ) -prestavljanje pohištva…"
click at [228, 402] on input "[PERSON_NAME]" at bounding box center [545, 401] width 743 height 20
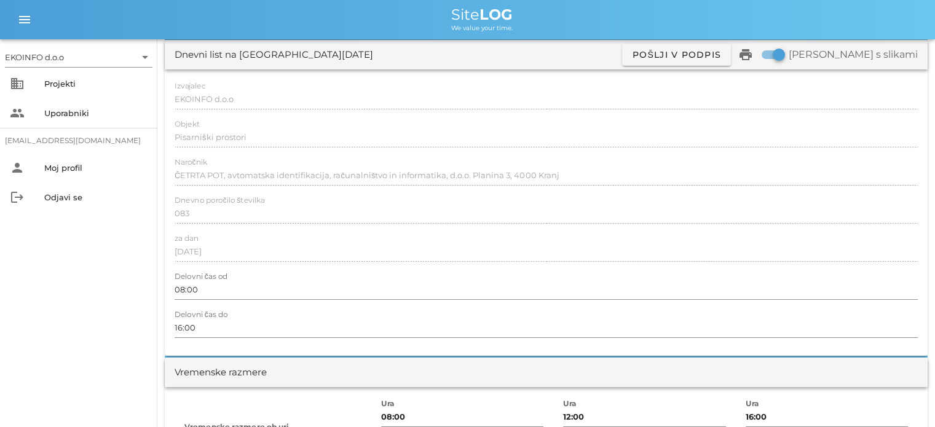
scroll to position [0, 0]
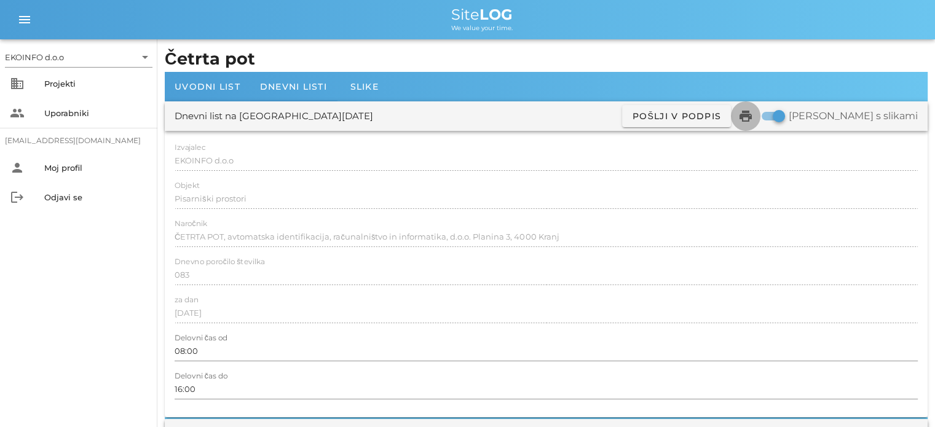
click at [753, 117] on icon "print" at bounding box center [745, 116] width 15 height 15
